Goal: Transaction & Acquisition: Purchase product/service

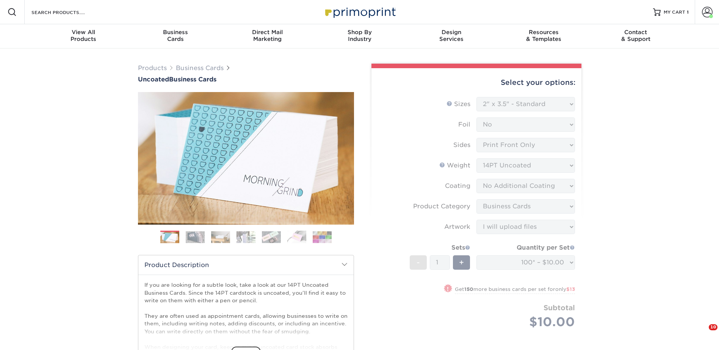
select select "2.00x3.50"
select select "3b5148f1-0588-4f88-a218-97bcfdce65c1"
select select "upload"
select select "e1006b0d-d144-4c7b-91de-2a82623d8725"
select select "276445"
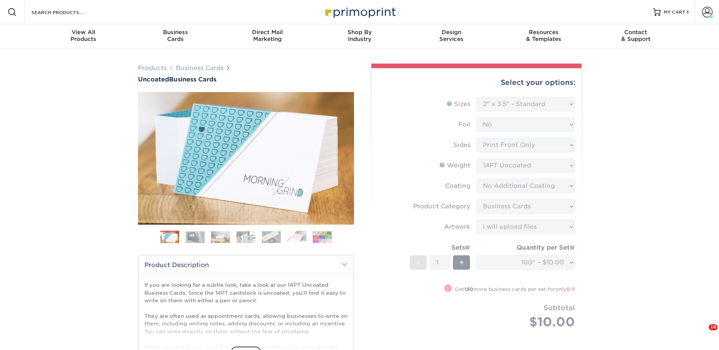
select select "03"
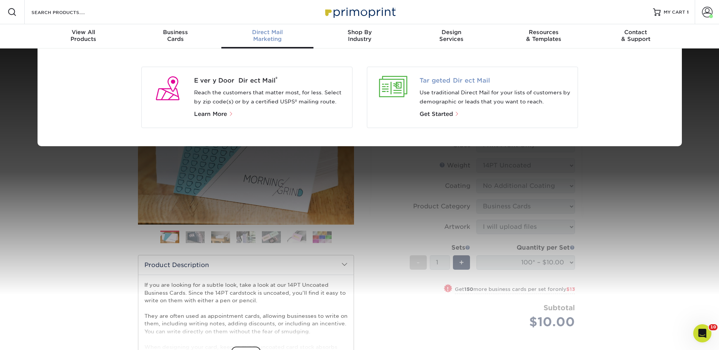
click at [467, 78] on span "Targeted Direct Mail" at bounding box center [495, 80] width 152 height 9
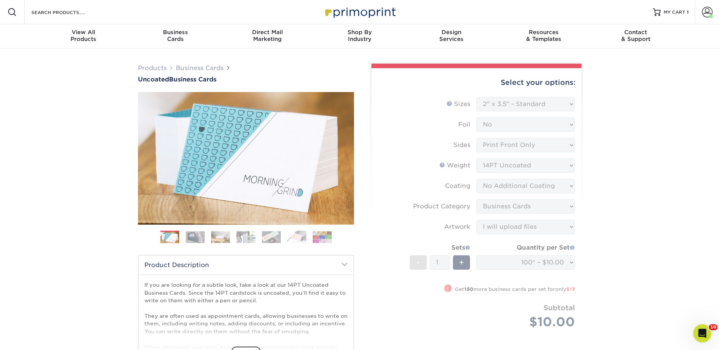
click at [518, 102] on form "Sizes Help Sizes Please Select 1.5" x 3.5" - Mini 1.75" x 3.5" - Mini 2" x 3.5"…" at bounding box center [476, 222] width 198 height 250
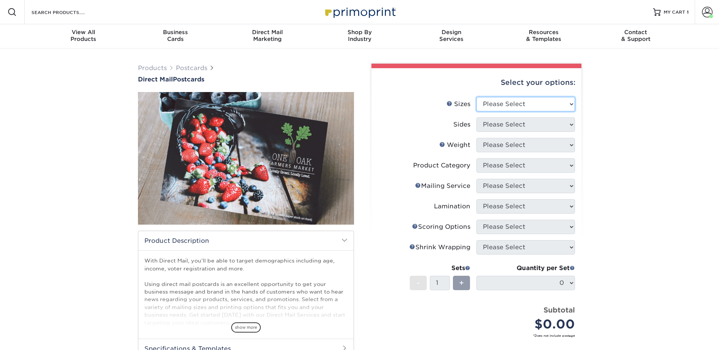
click at [525, 98] on select "Please Select 1.5" x 7" 2" x 4" 2" x 6" 2" x 7" 2" x 8" 2.12" x 5.5" 2.12" x 5.…" at bounding box center [525, 104] width 99 height 14
select select "6.50x9.00"
click at [476, 97] on select "Please Select 1.5" x 7" 2" x 4" 2" x 6" 2" x 7" 2" x 8" 2.12" x 5.5" 2.12" x 5.…" at bounding box center [525, 104] width 99 height 14
click at [501, 125] on select "Please Select Print Both Sides Print Front Only" at bounding box center [525, 124] width 99 height 14
select select "32d3c223-f82c-492b-b915-ba065a00862f"
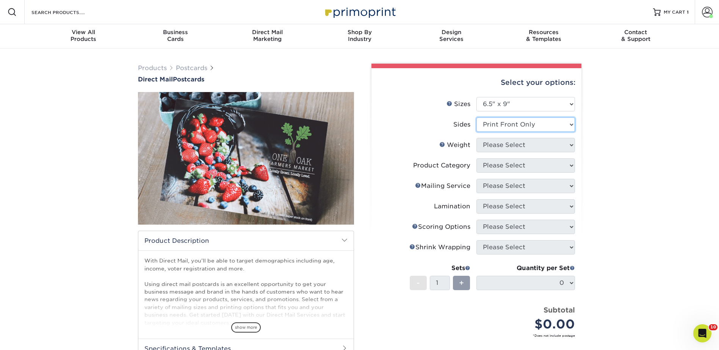
click at [476, 117] on select "Please Select Print Both Sides Print Front Only" at bounding box center [525, 124] width 99 height 14
drag, startPoint x: 498, startPoint y: 142, endPoint x: 499, endPoint y: 152, distance: 9.5
click at [498, 143] on select "Please Select 14PT 16PT" at bounding box center [525, 145] width 99 height 14
select select "14PT"
click at [476, 138] on select "Please Select 14PT 16PT" at bounding box center [525, 145] width 99 height 14
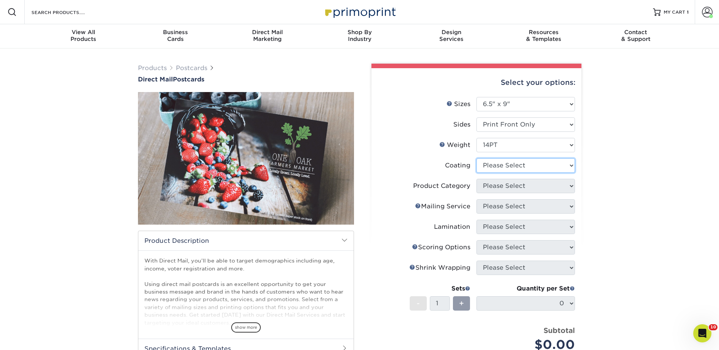
drag, startPoint x: 494, startPoint y: 167, endPoint x: 494, endPoint y: 173, distance: 6.4
click at [494, 167] on select at bounding box center [525, 165] width 99 height 14
select select "121bb7b5-3b4d-429f-bd8d-bbf80e953313"
click at [476, 158] on select at bounding box center [525, 165] width 99 height 14
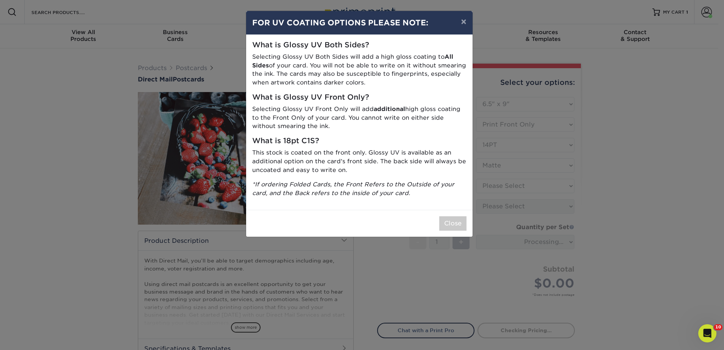
click at [490, 186] on div "× FOR UV COATING OPTIONS PLEASE NOTE: What is Glossy UV Both Sides? Selecting G…" at bounding box center [362, 175] width 724 height 350
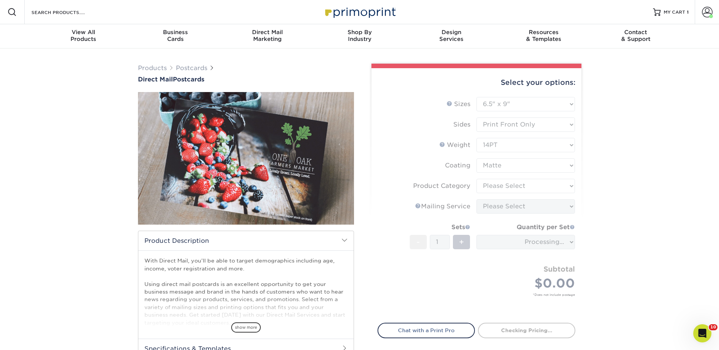
click at [490, 189] on form "Sizes Help Sizes Please Select 1.5" x 7" 2" x 4" 2" x 6" 2" x 7" 2" x 8" 2.12" …" at bounding box center [476, 205] width 198 height 217
drag, startPoint x: 490, startPoint y: 189, endPoint x: 522, endPoint y: 186, distance: 32.0
click at [522, 186] on form "Sizes Help Sizes Please Select 1.5" x 7" 2" x 4" 2" x 6" 2" x 7" 2" x 8" 2.12" …" at bounding box center [476, 205] width 198 height 217
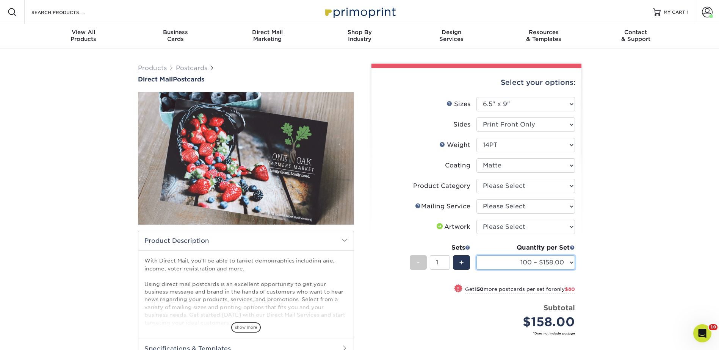
click at [538, 260] on select "100 – $158.00 250 – $238.00 500 – $264.00 1000 – $305.00 2500 – $491.00 5000 – …" at bounding box center [525, 262] width 99 height 14
click at [610, 169] on div "Products Postcards Direct Mail Postcards $" at bounding box center [359, 248] width 719 height 401
click at [504, 202] on select "Please Select No Direct Mailing Service No, I will mail/stamp/imprint Direct Ma…" at bounding box center [525, 206] width 99 height 14
select select "3359c49b-ecae-4694-8901-edec09a31a0d"
click at [476, 199] on select "Please Select No Direct Mailing Service No, I will mail/stamp/imprint Direct Ma…" at bounding box center [525, 206] width 99 height 14
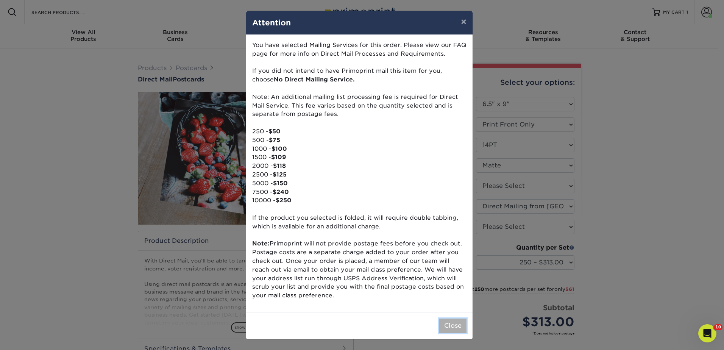
click at [453, 326] on button "Close" at bounding box center [453, 326] width 27 height 14
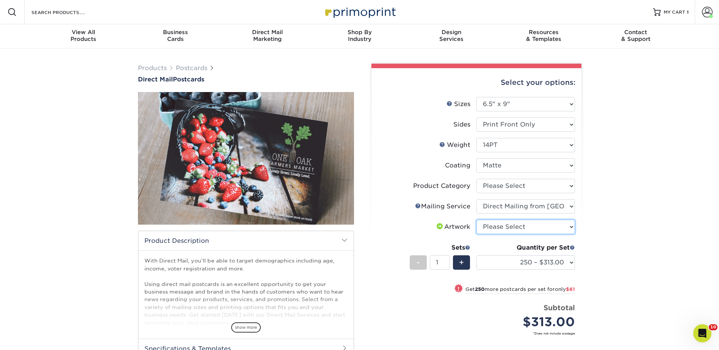
click at [501, 227] on select "Please Select I will upload files I need a design - $150" at bounding box center [525, 227] width 99 height 14
click at [497, 222] on select "Please Select I will upload files I need a design - $150" at bounding box center [525, 227] width 99 height 14
click at [609, 220] on div "Products Postcards Direct Mail Postcards $" at bounding box center [359, 248] width 719 height 401
